Goal: Find specific page/section: Find specific page/section

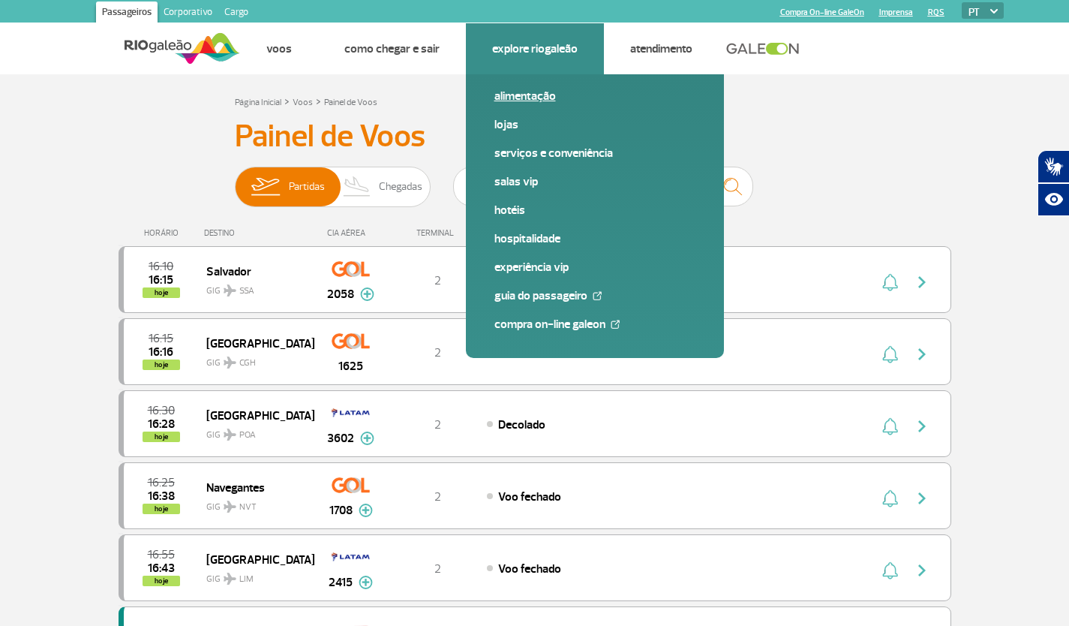
click at [520, 100] on link "Alimentação" at bounding box center [594, 96] width 201 height 17
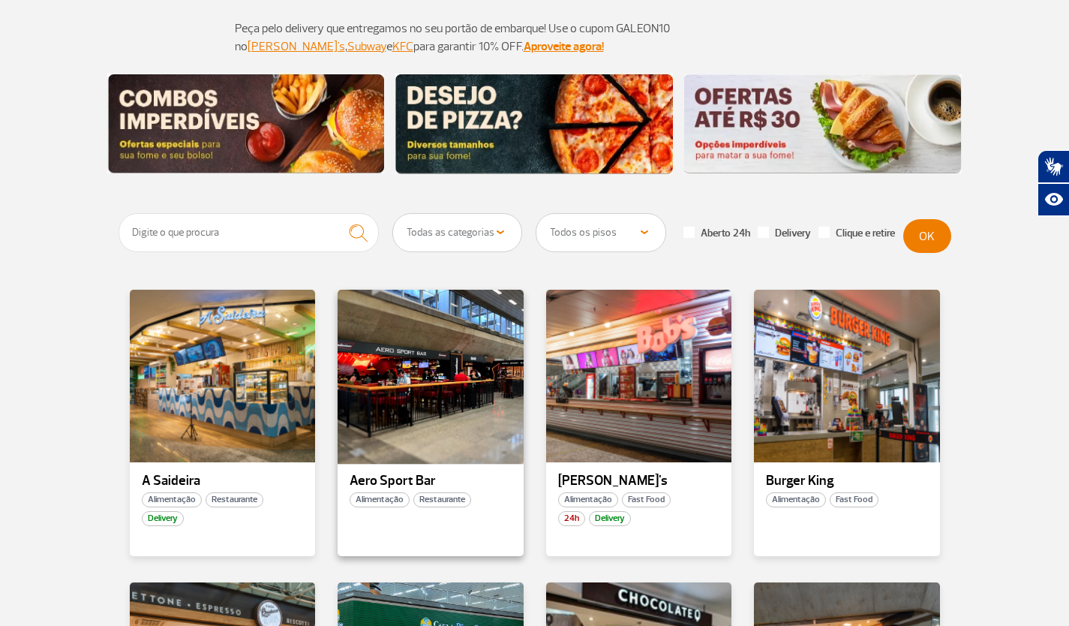
scroll to position [225, 0]
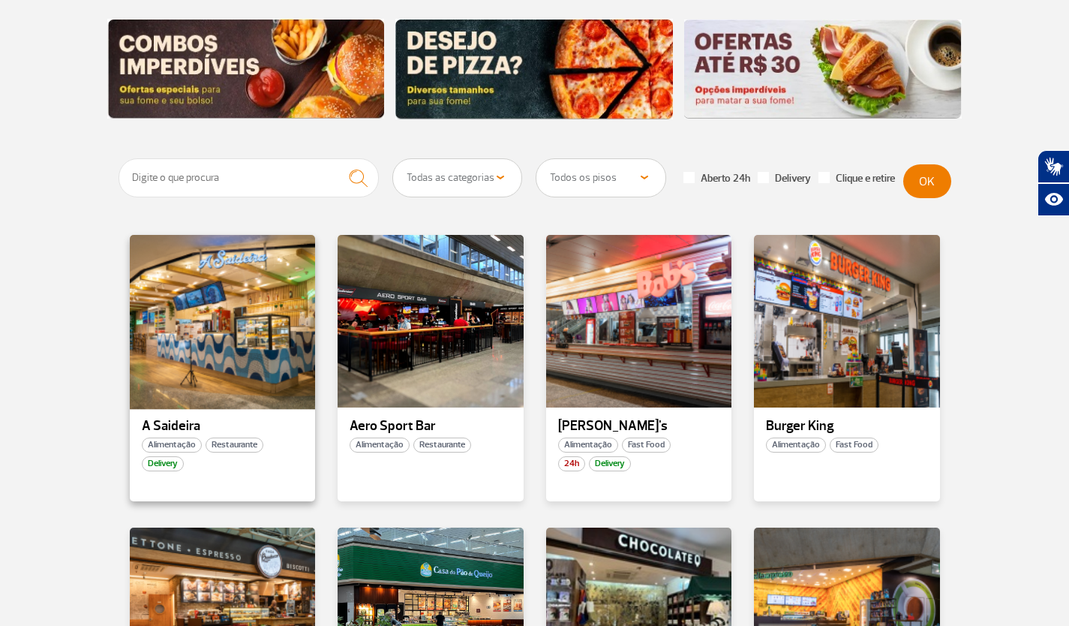
click at [221, 376] on div at bounding box center [222, 321] width 189 height 176
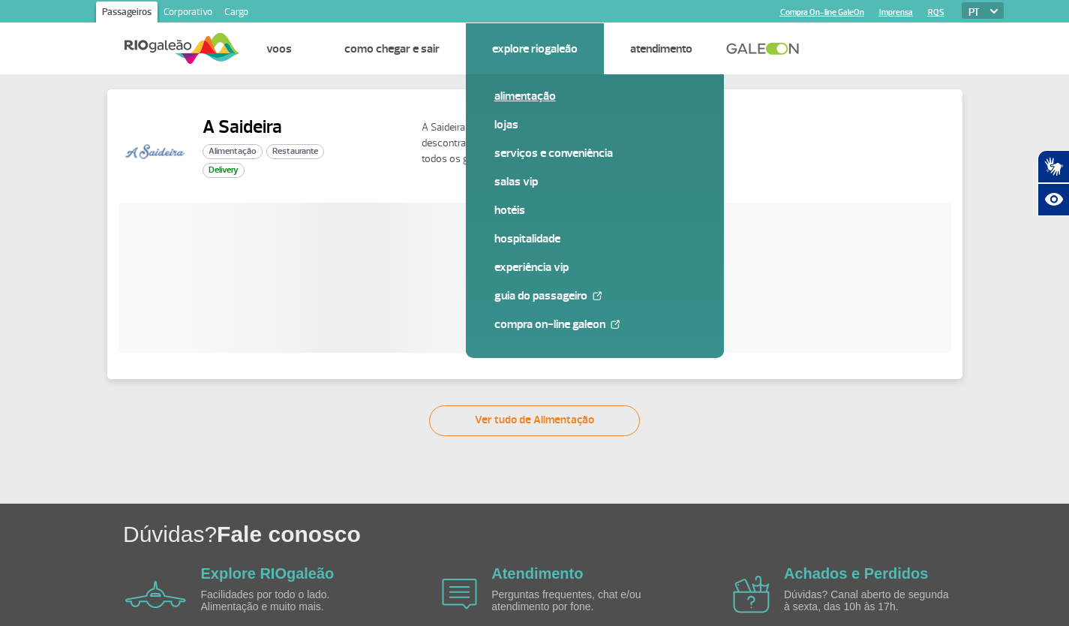
click at [519, 97] on link "Alimentação" at bounding box center [594, 96] width 201 height 17
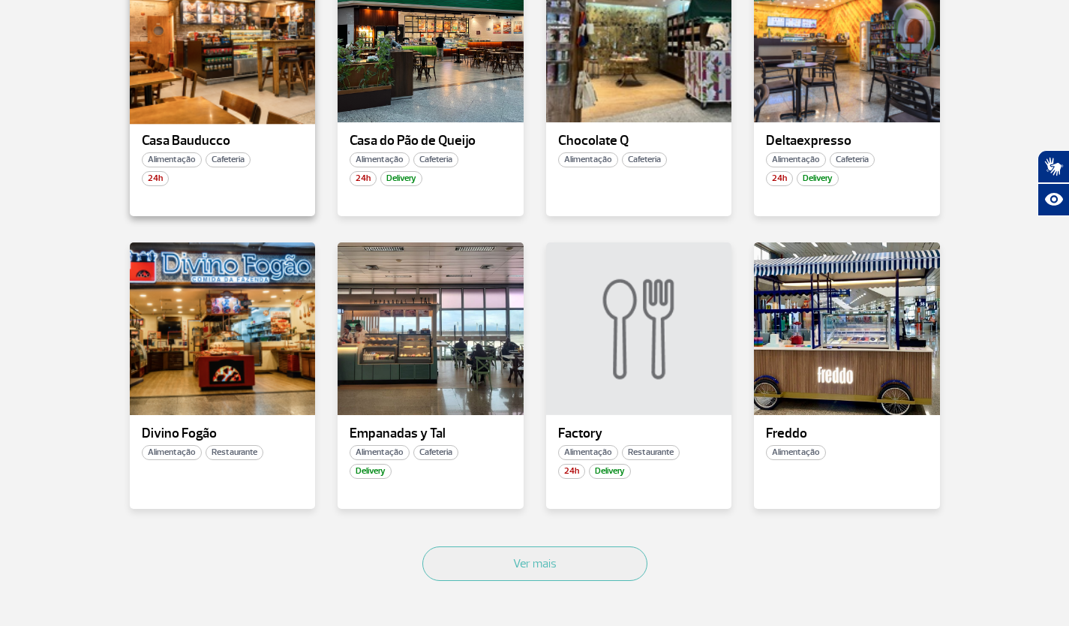
scroll to position [825, 0]
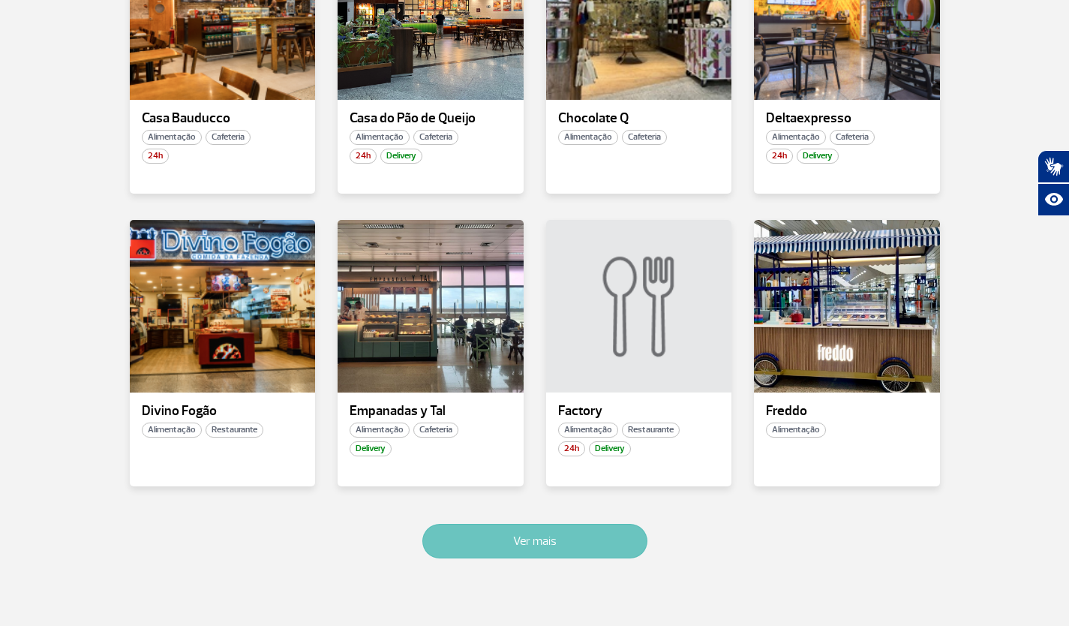
click at [542, 542] on button "Ver mais" at bounding box center [534, 541] width 225 height 35
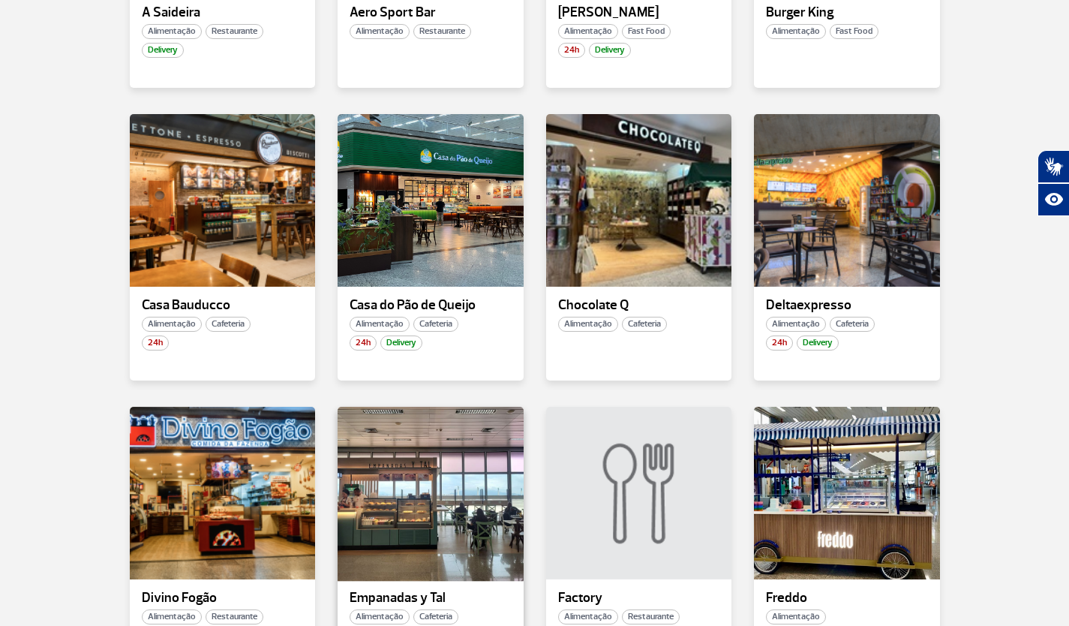
scroll to position [597, 0]
